Goal: Find specific page/section: Locate a particular part of the current website

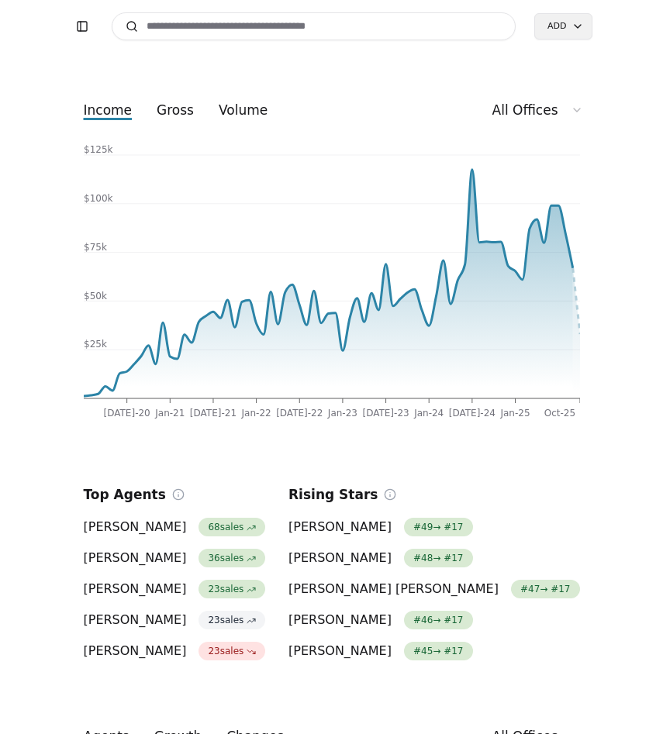
click at [285, 27] on input at bounding box center [314, 26] width 405 height 28
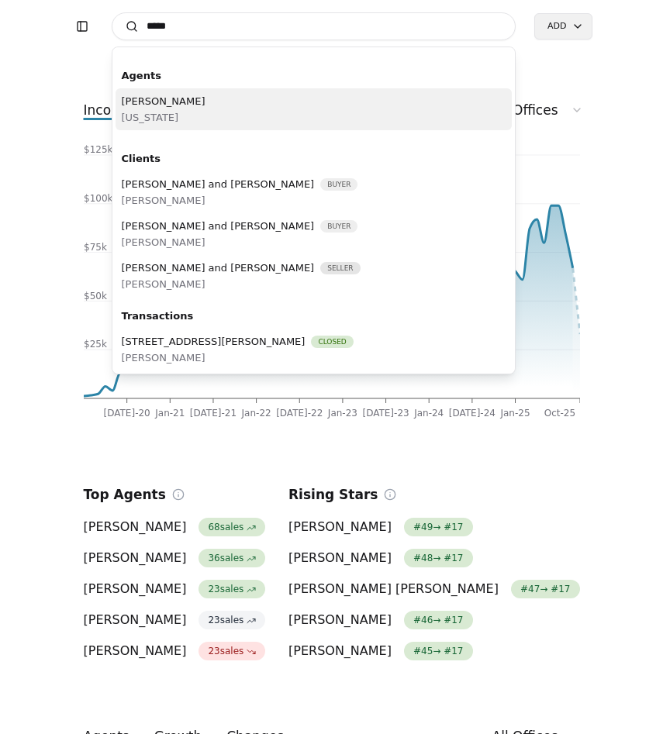
type input "*****"
click at [313, 122] on div "[PERSON_NAME] [US_STATE]" at bounding box center [314, 109] width 397 height 42
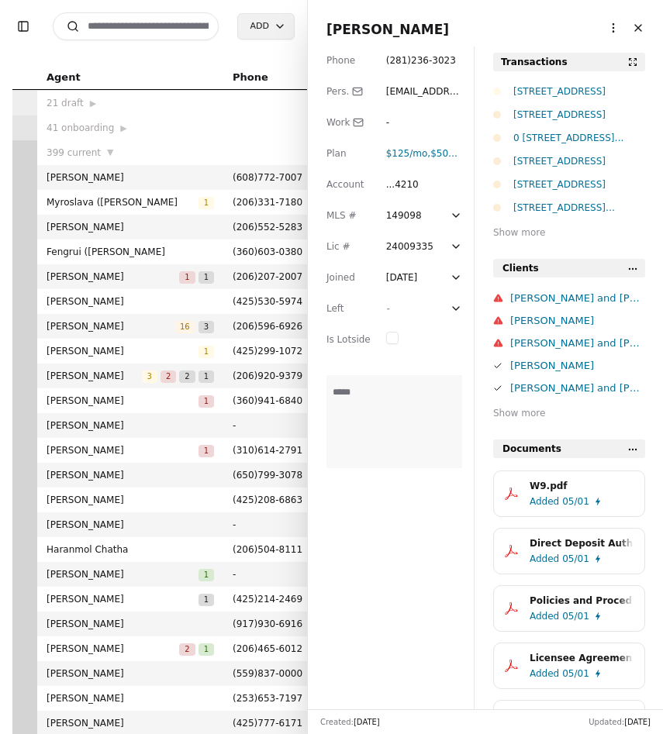
click at [555, 135] on div "0 [STREET_ADDRESS][PERSON_NAME]" at bounding box center [579, 138] width 132 height 16
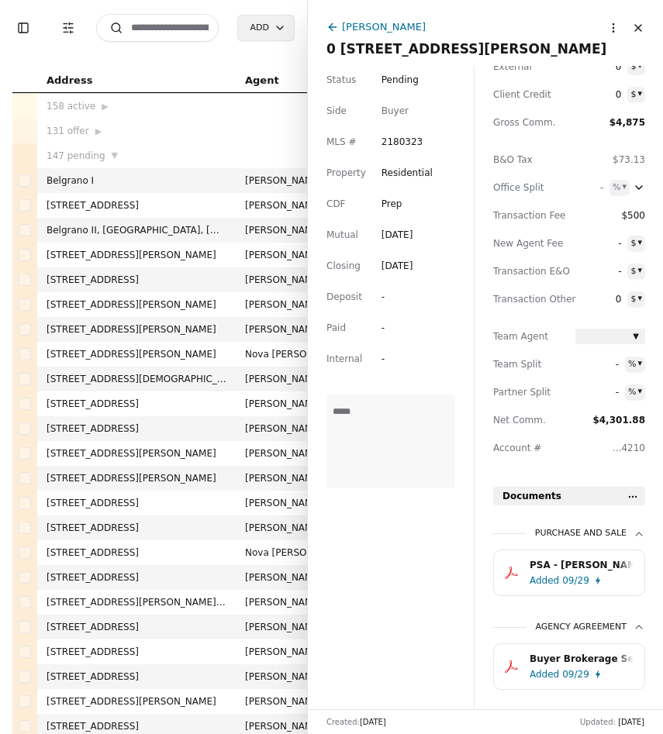
scroll to position [165, 0]
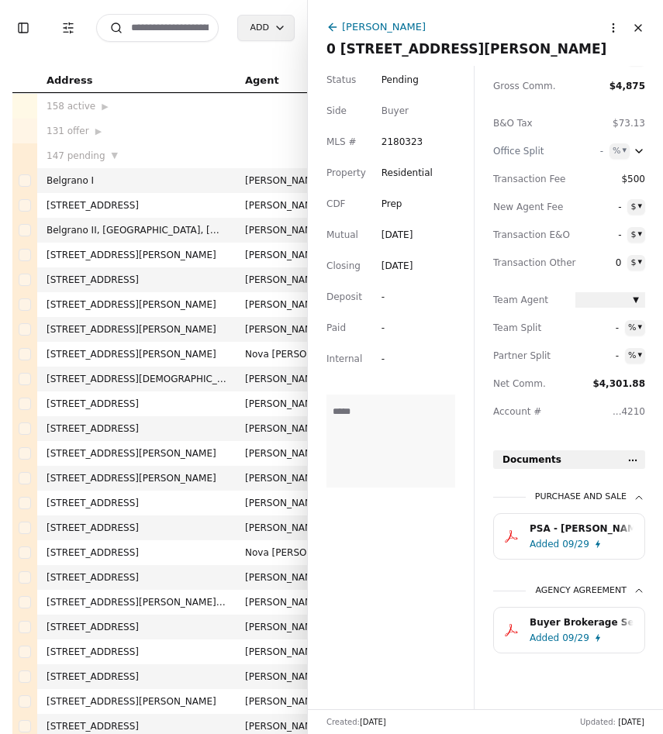
click at [578, 525] on div "PSA - [PERSON_NAME] - [DATE].pdf" at bounding box center [582, 529] width 104 height 16
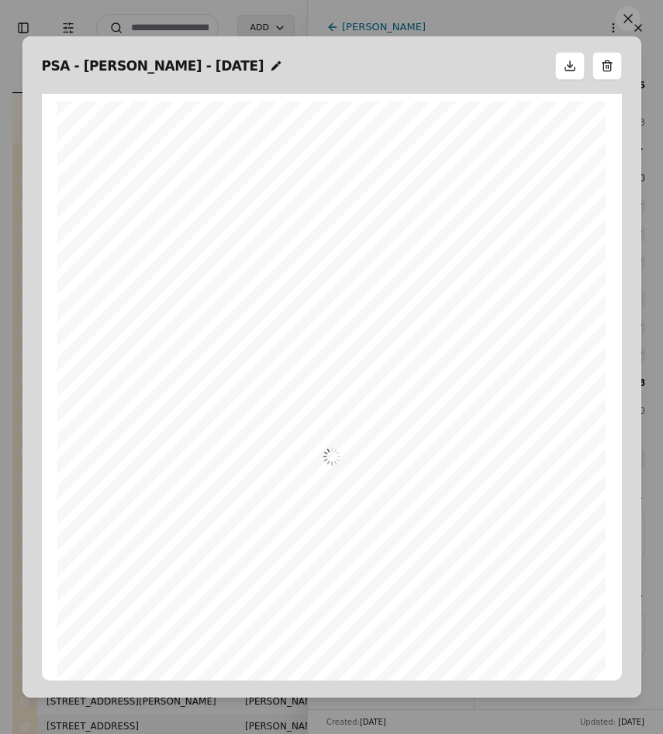
scroll to position [8, 0]
click at [633, 17] on button at bounding box center [628, 18] width 25 height 25
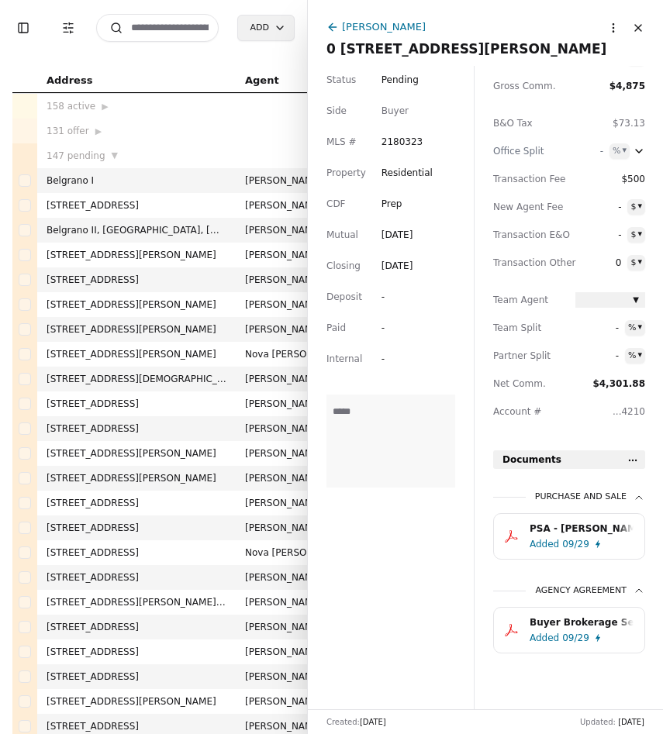
click at [601, 533] on div "PSA - [PERSON_NAME] - [DATE].pdf" at bounding box center [582, 529] width 104 height 16
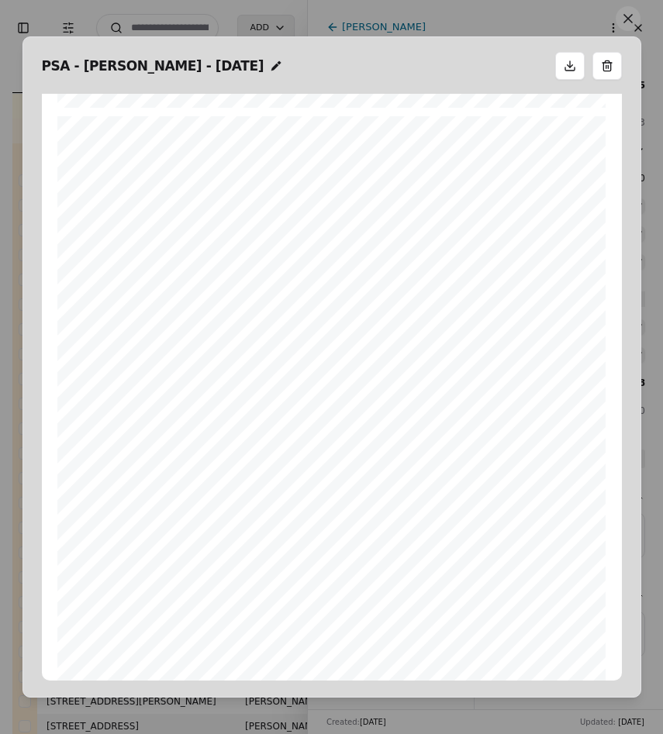
scroll to position [11529, 0]
click at [634, 15] on button at bounding box center [628, 18] width 25 height 25
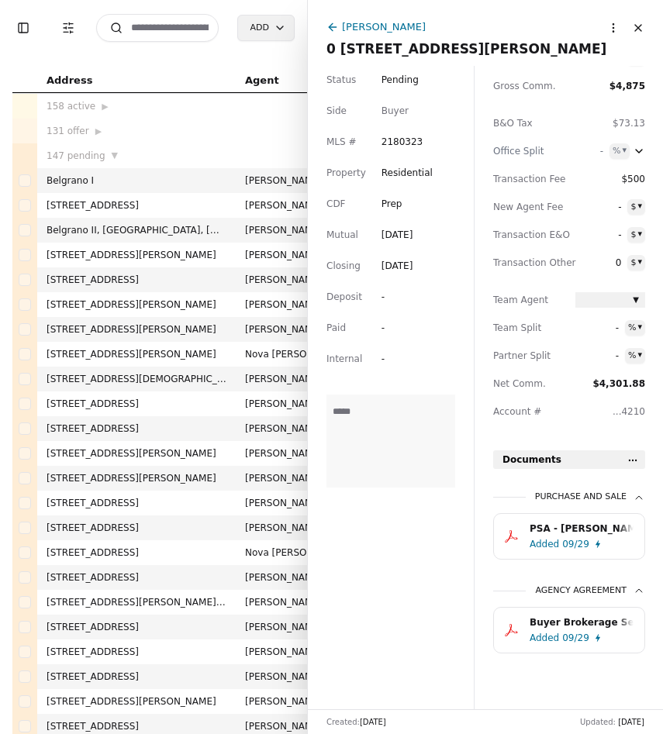
click at [574, 633] on div "09/29" at bounding box center [575, 638] width 27 height 16
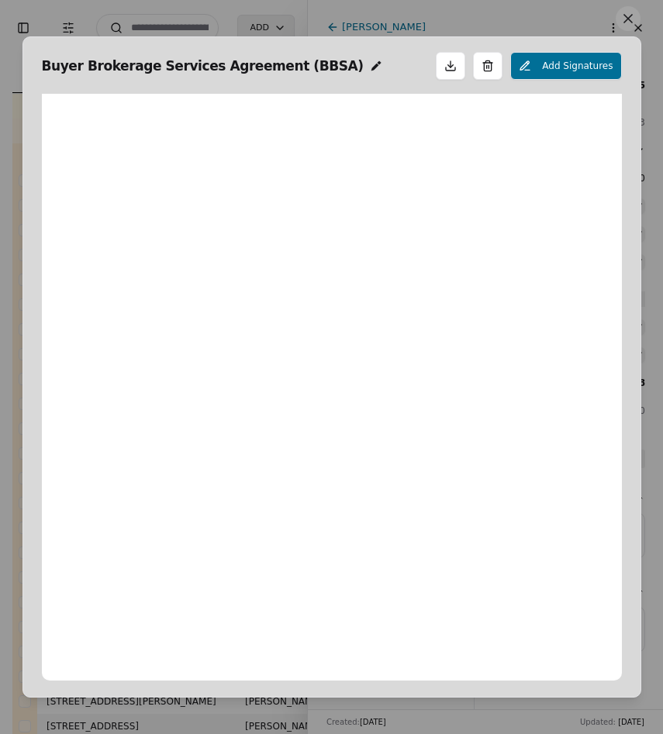
scroll to position [8, 0]
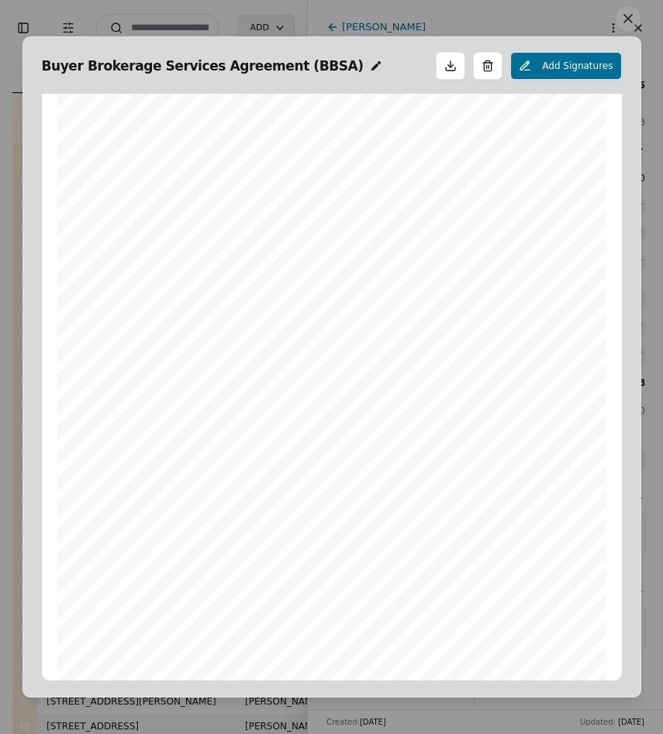
click at [623, 26] on button at bounding box center [628, 18] width 25 height 25
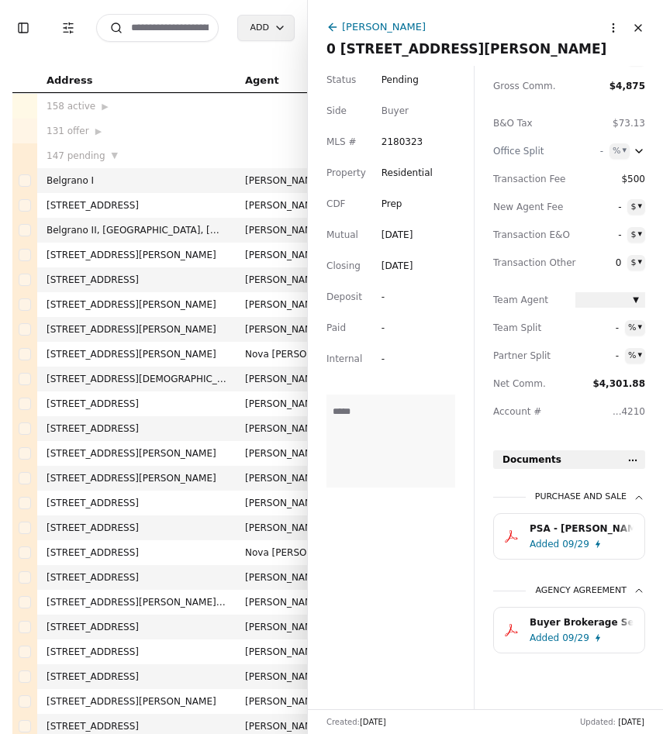
click at [586, 514] on button "PSA - [PERSON_NAME] - [DATE].pdf Added 09/29" at bounding box center [569, 536] width 152 height 47
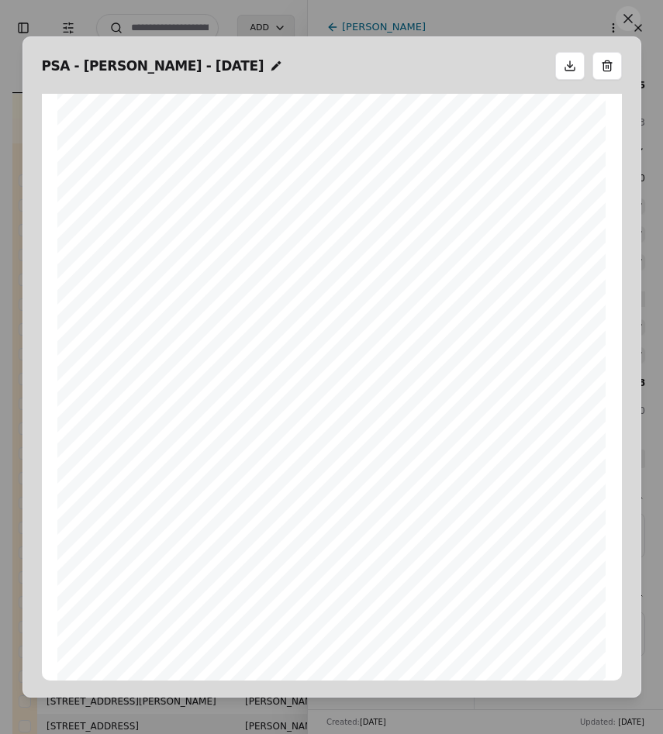
scroll to position [12296, 0]
click at [629, 20] on button at bounding box center [628, 18] width 25 height 25
